Goal: Task Accomplishment & Management: Manage account settings

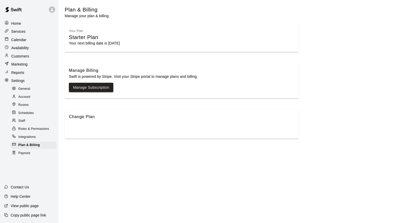
click at [21, 40] on p "Calendar" at bounding box center [18, 39] width 15 height 5
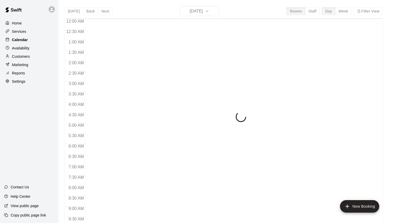
scroll to position [279, 0]
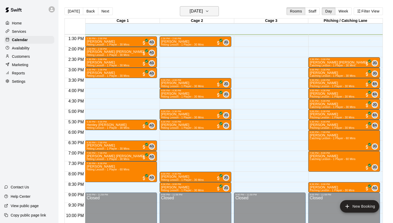
click at [209, 12] on icon "button" at bounding box center [207, 11] width 4 height 6
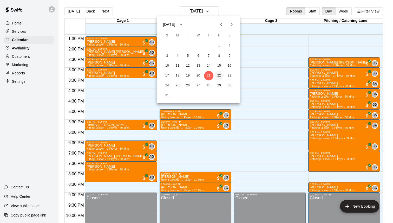
click at [219, 76] on button "22" at bounding box center [219, 75] width 9 height 9
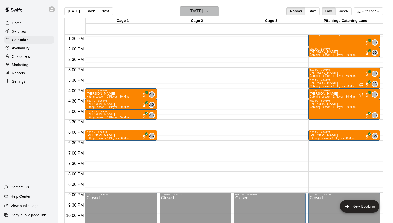
click at [215, 10] on button "[DATE]" at bounding box center [199, 11] width 39 height 10
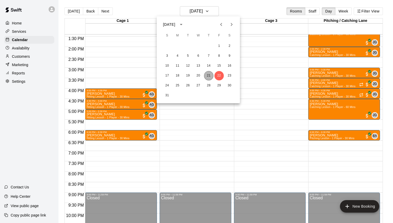
click at [208, 75] on button "21" at bounding box center [208, 75] width 9 height 9
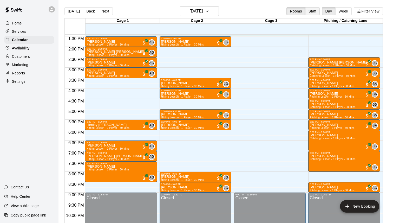
click at [313, 12] on button "Staff" at bounding box center [312, 11] width 15 height 8
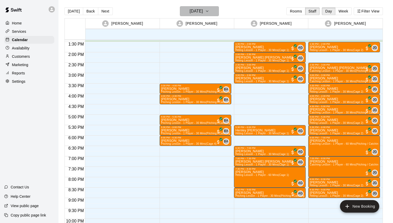
click at [218, 13] on button "[DATE]" at bounding box center [199, 11] width 39 height 10
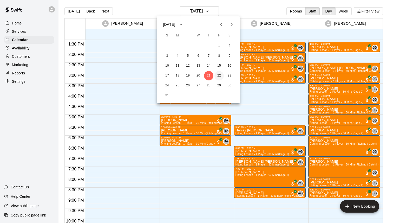
click at [219, 75] on button "22" at bounding box center [219, 75] width 9 height 9
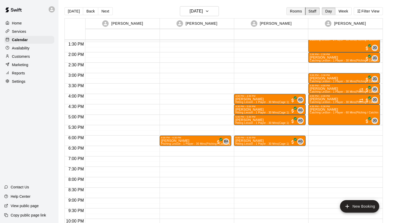
click at [296, 13] on button "Rooms" at bounding box center [296, 11] width 19 height 8
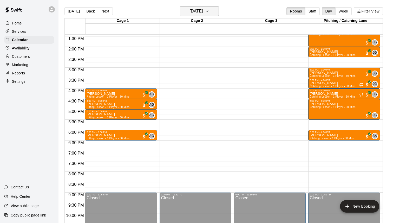
click at [215, 8] on button "[DATE]" at bounding box center [199, 11] width 39 height 10
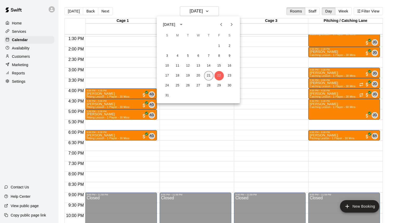
click at [211, 76] on button "21" at bounding box center [208, 75] width 9 height 9
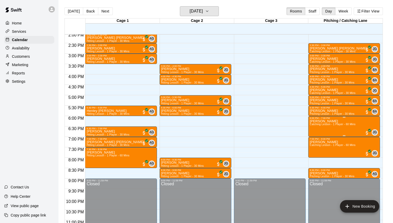
scroll to position [294, 0]
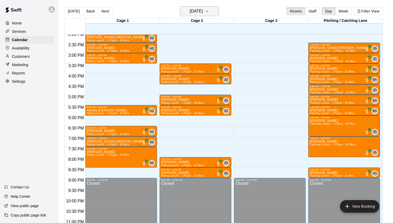
click at [209, 11] on icon "button" at bounding box center [207, 11] width 4 height 6
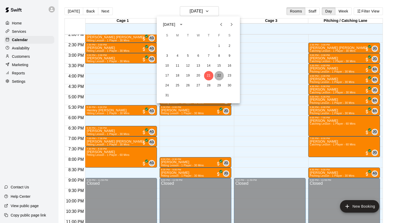
click at [219, 76] on button "22" at bounding box center [219, 75] width 9 height 9
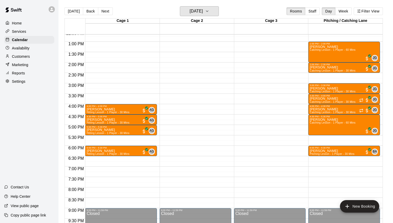
scroll to position [250, 0]
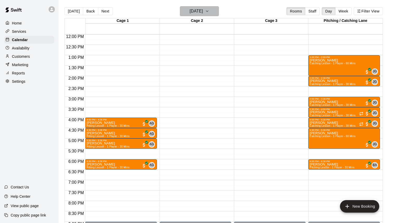
click at [209, 14] on icon "button" at bounding box center [207, 11] width 4 height 6
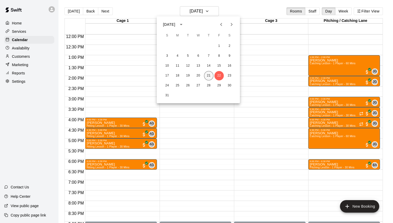
click at [209, 77] on button "21" at bounding box center [208, 75] width 9 height 9
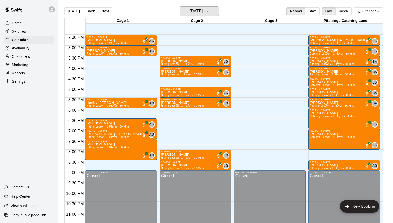
scroll to position [303, 0]
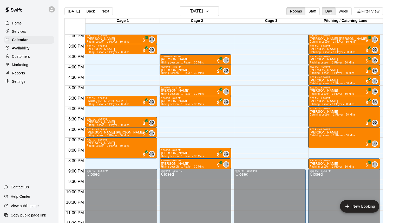
click at [23, 32] on p "Services" at bounding box center [19, 31] width 14 height 5
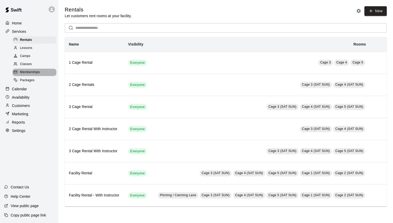
click at [34, 72] on span "Memberships" at bounding box center [30, 72] width 20 height 5
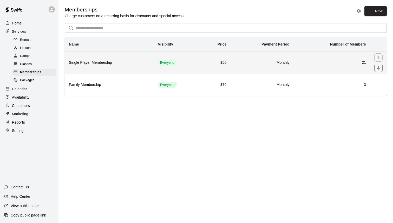
click at [146, 60] on th "Single Player Membership" at bounding box center [109, 63] width 89 height 22
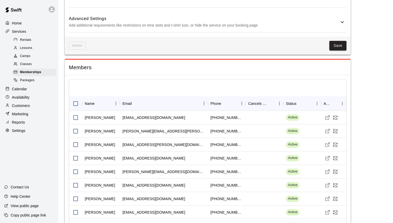
scroll to position [297, 0]
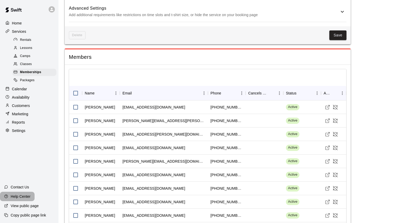
click at [23, 198] on p "Help Center" at bounding box center [21, 196] width 20 height 5
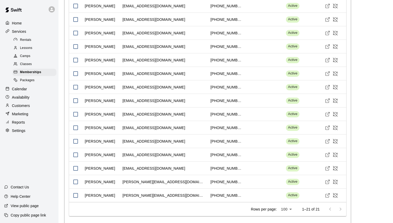
scroll to position [489, 0]
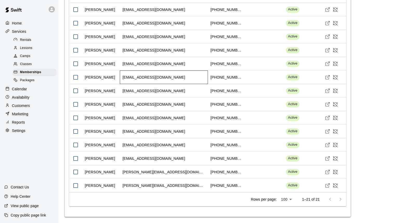
click at [135, 77] on div "[EMAIL_ADDRESS][DOMAIN_NAME]" at bounding box center [154, 77] width 63 height 5
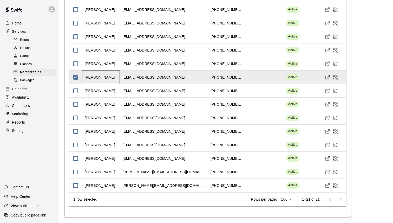
click at [103, 75] on div "[PERSON_NAME]" at bounding box center [100, 77] width 30 height 5
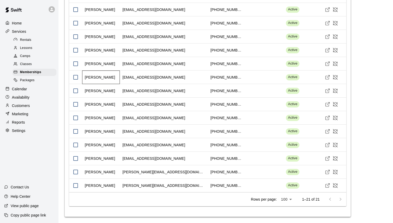
click at [99, 76] on div "[PERSON_NAME]" at bounding box center [100, 77] width 30 height 5
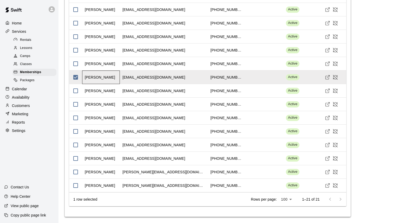
click at [99, 76] on div "[PERSON_NAME]" at bounding box center [100, 77] width 30 height 5
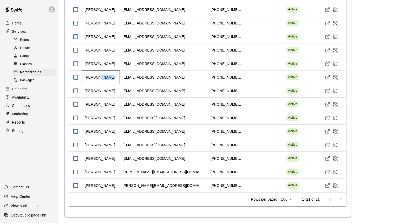
click at [99, 76] on div "[PERSON_NAME]" at bounding box center [100, 77] width 30 height 5
click at [336, 76] on icon "Cancel Membership" at bounding box center [335, 77] width 5 height 5
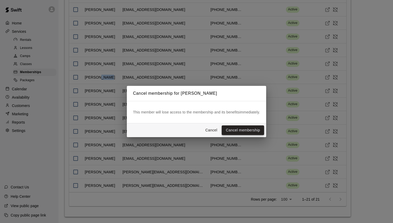
click at [243, 131] on button "Cancel membership" at bounding box center [243, 130] width 42 height 10
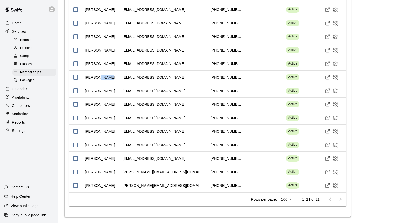
click at [30, 47] on span "Lessons" at bounding box center [26, 48] width 12 height 5
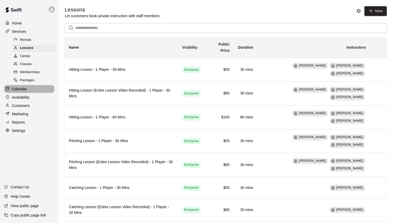
click at [26, 86] on div "Calendar" at bounding box center [29, 89] width 50 height 8
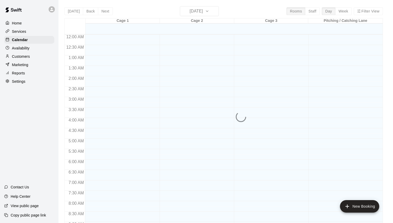
scroll to position [287, 0]
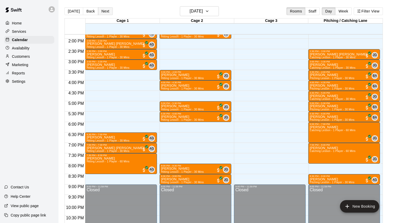
click at [104, 11] on button "Next" at bounding box center [105, 11] width 15 height 8
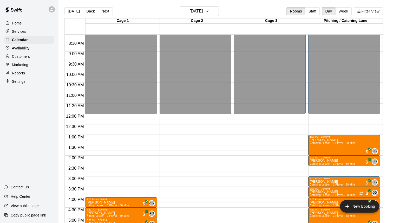
scroll to position [245, 0]
